Goal: Transaction & Acquisition: Purchase product/service

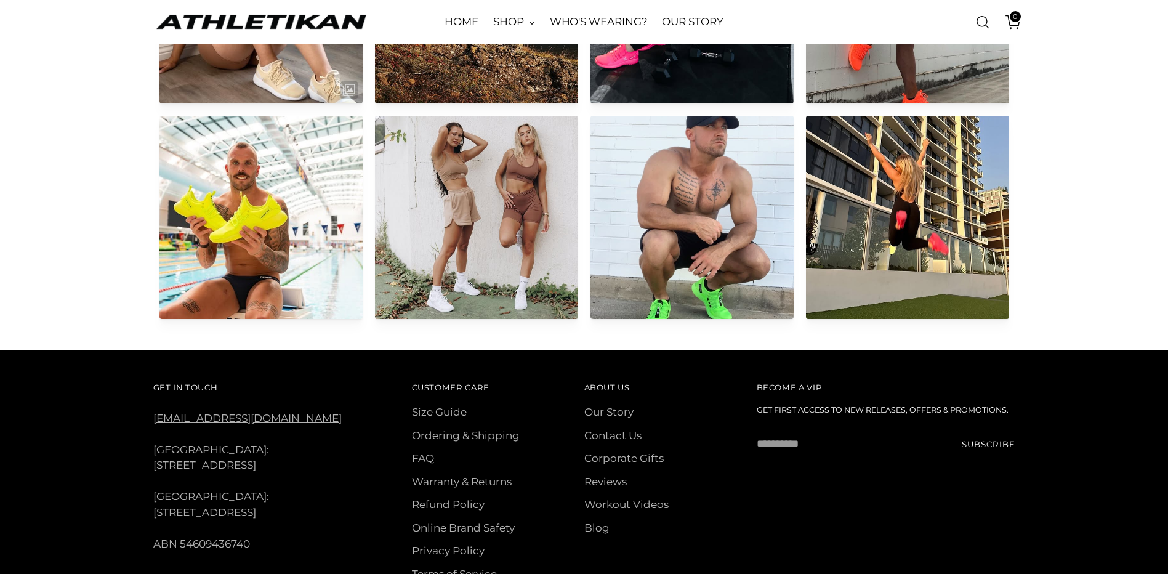
scroll to position [6158, 0]
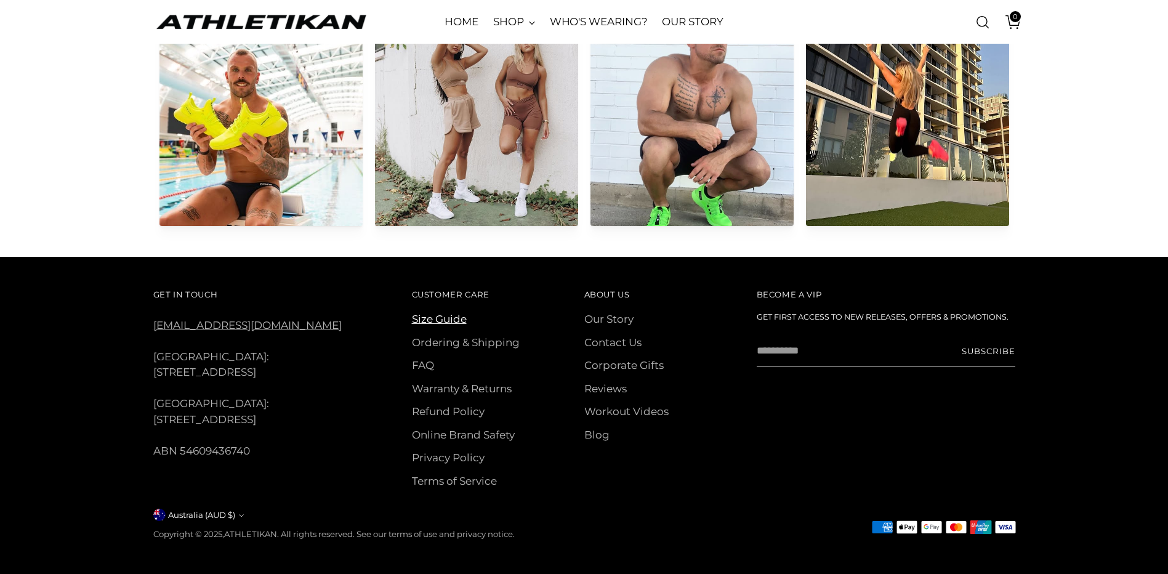
click at [454, 318] on link "Size Guide" at bounding box center [439, 319] width 55 height 12
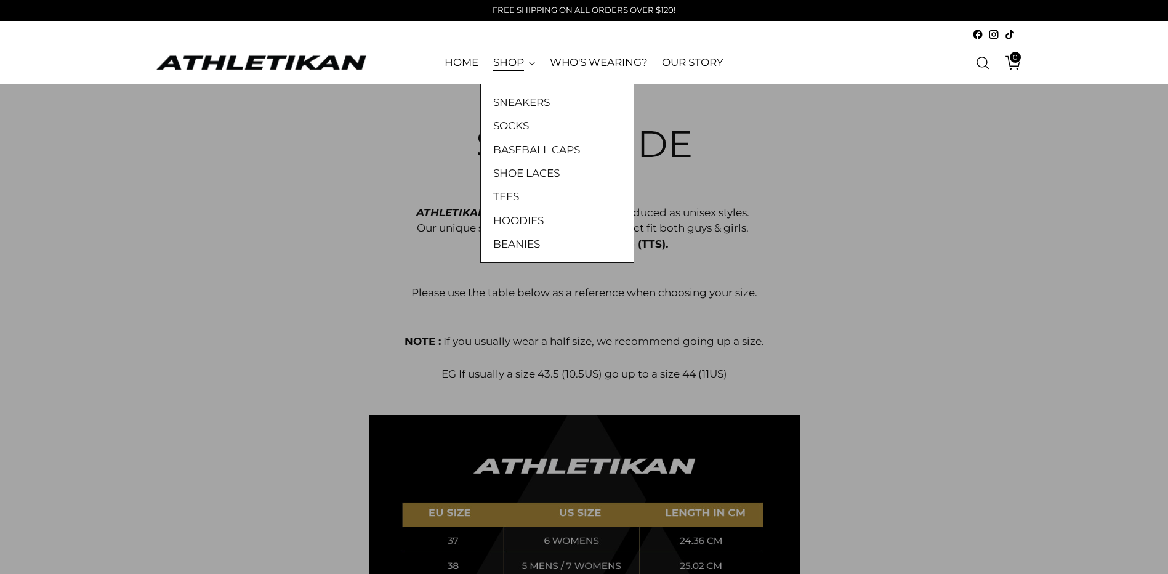
click at [507, 99] on link "SNEAKERS" at bounding box center [557, 102] width 128 height 16
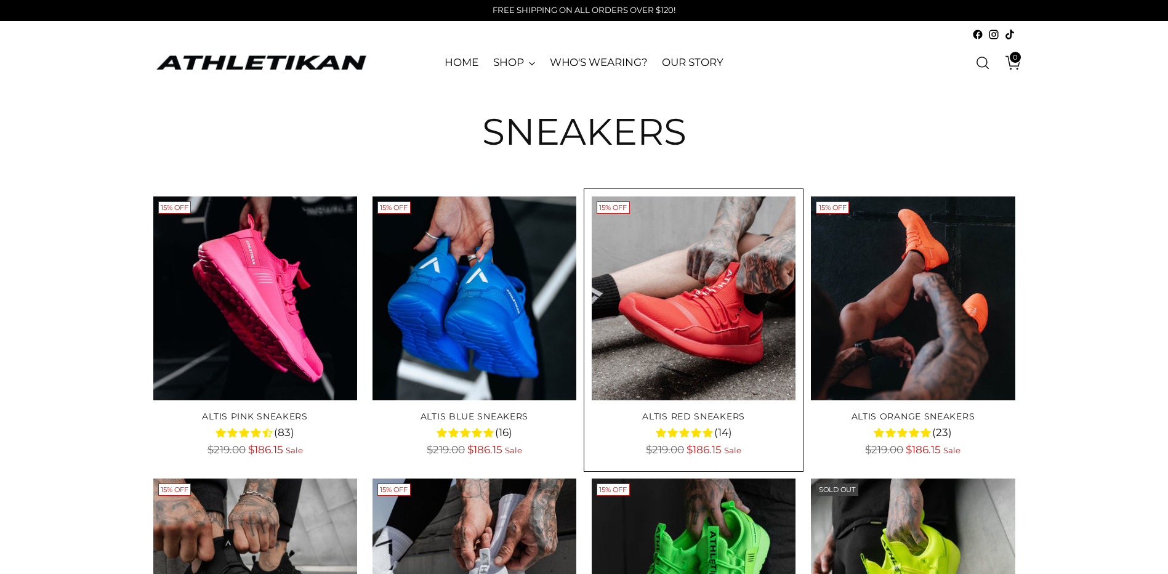
click at [0, 0] on img "ALTIS Red Sneakers" at bounding box center [0, 0] width 0 height 0
